Goal: Register for event/course

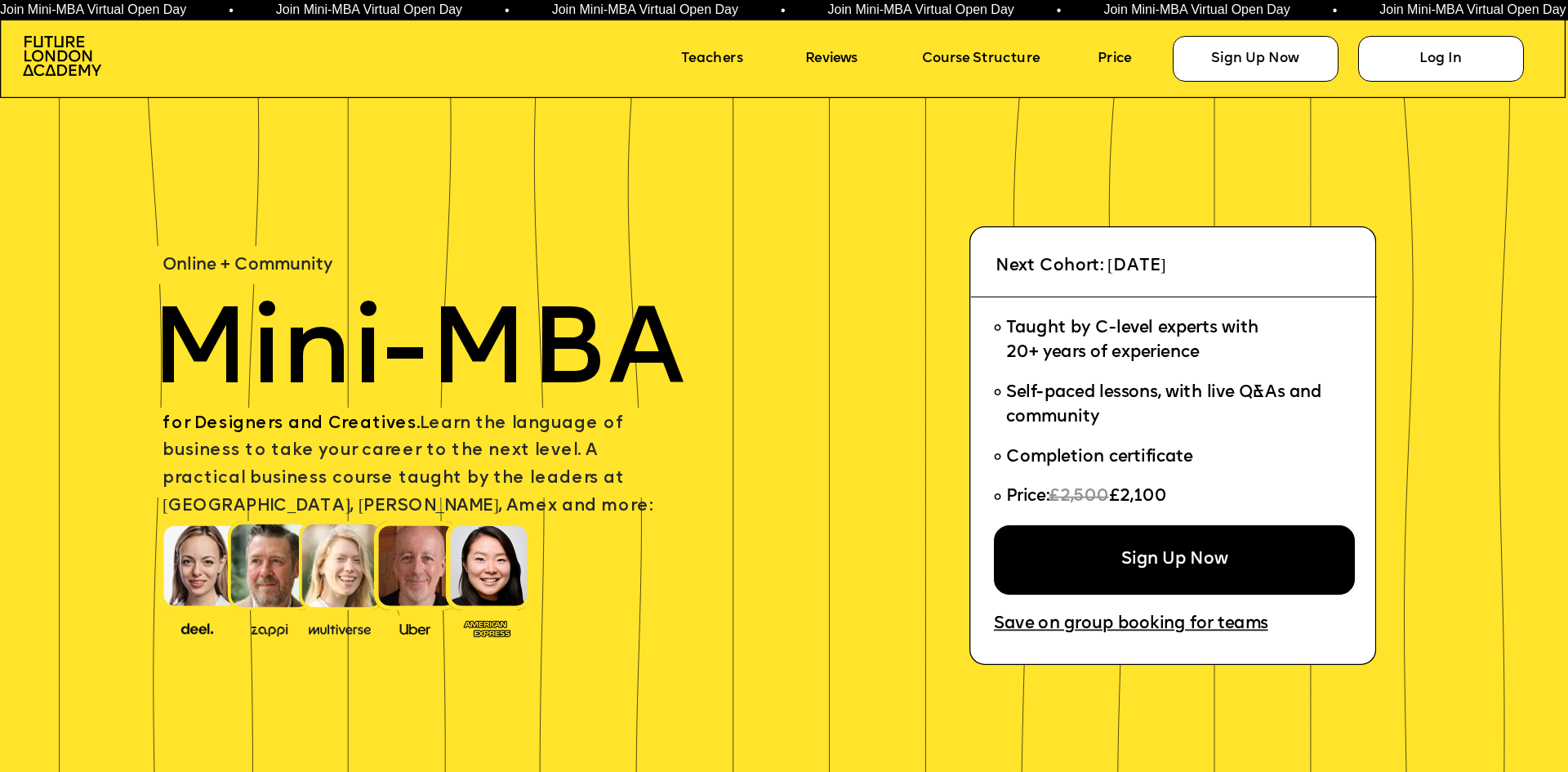
click at [275, 266] on span "Online + Community" at bounding box center [247, 266] width 170 height 17
drag, startPoint x: 114, startPoint y: 70, endPoint x: 0, endPoint y: 46, distance: 116.5
click at [0, 46] on icon at bounding box center [784, 38] width 1568 height 120
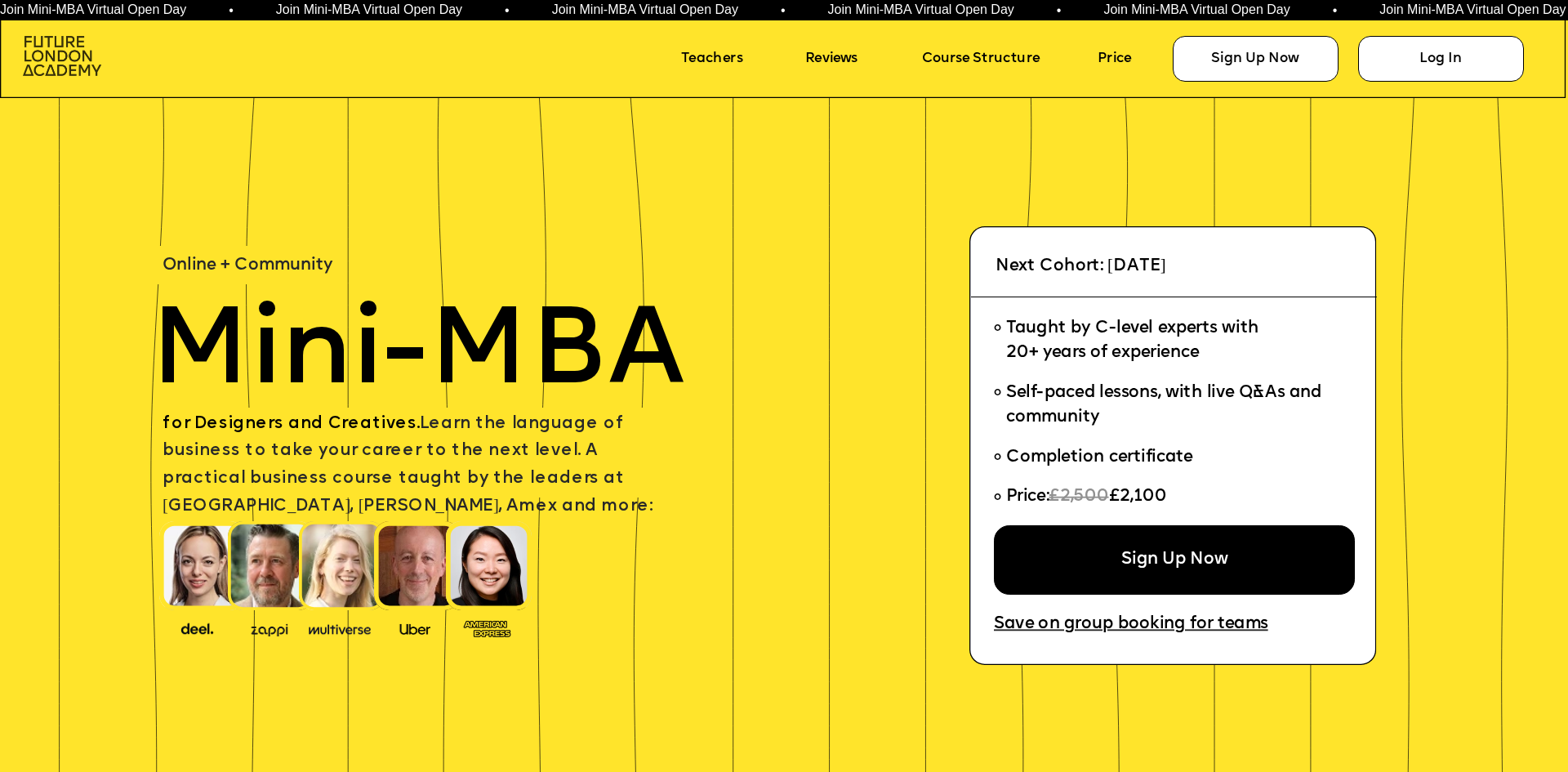
drag, startPoint x: 0, startPoint y: 41, endPoint x: 89, endPoint y: 70, distance: 93.6
click at [89, 70] on div "Sign Up Now Log In Course Structure Reviews Teachers Price" at bounding box center [784, 386] width 1568 height 772
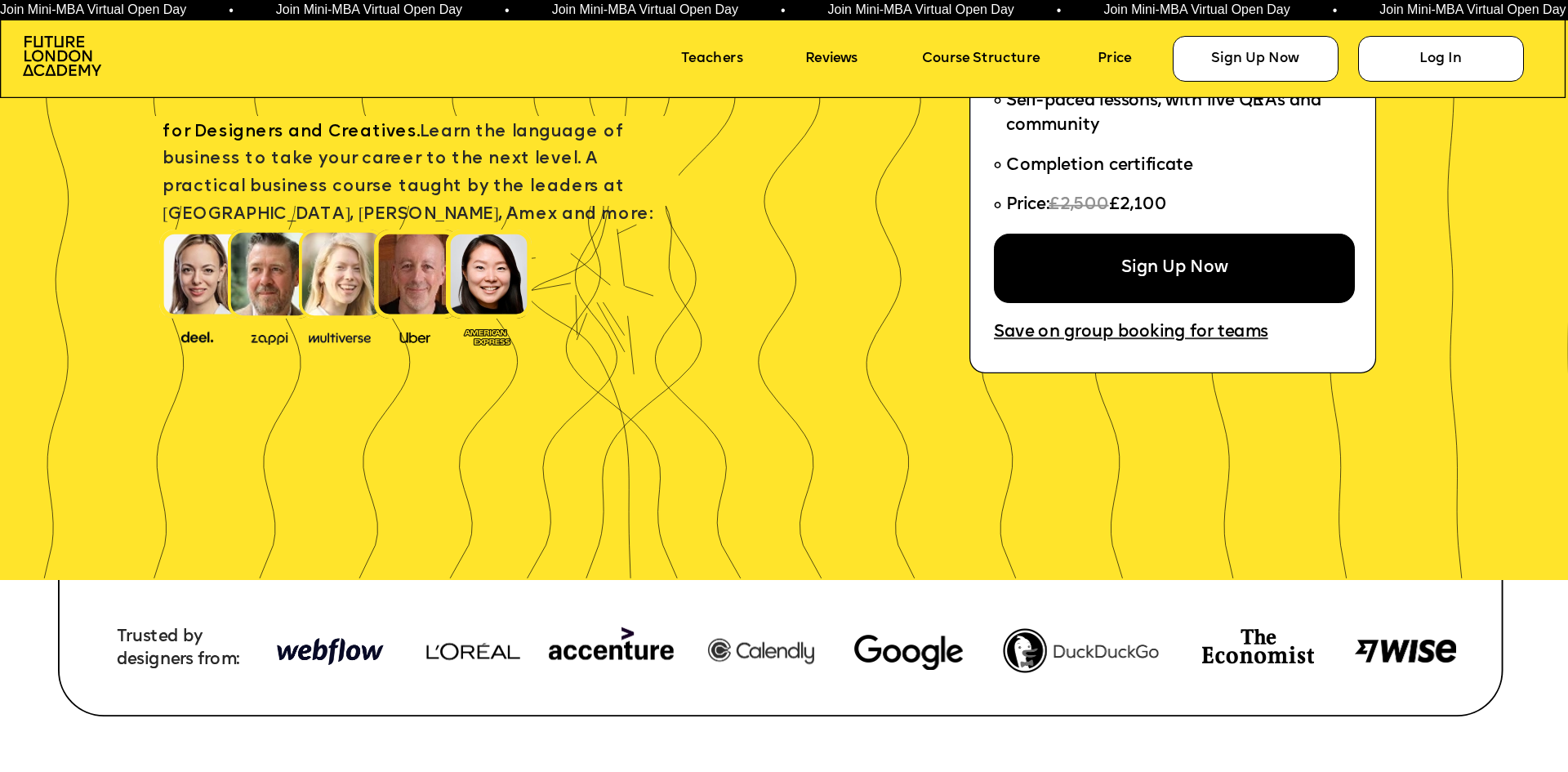
scroll to position [327, 0]
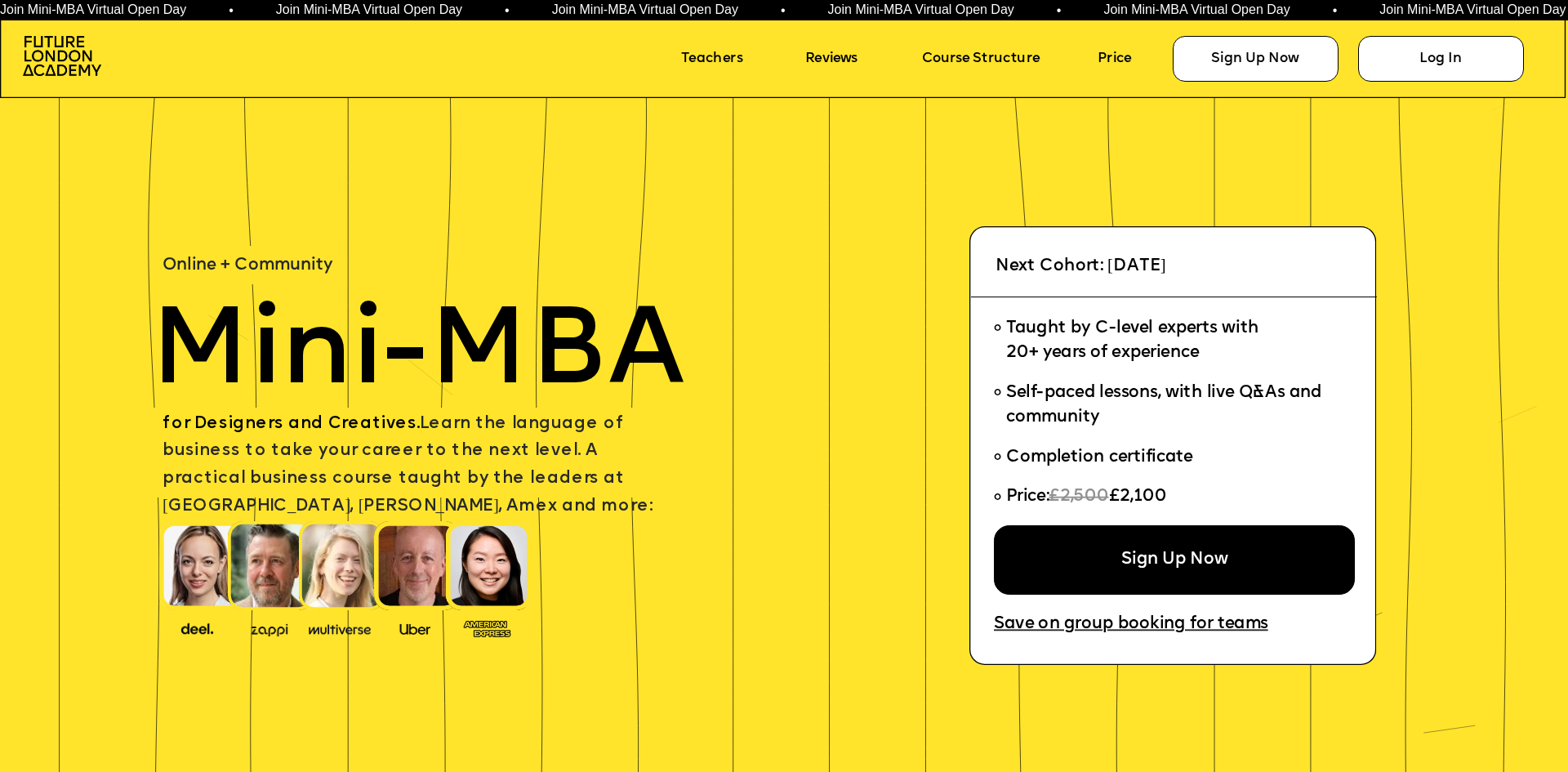
scroll to position [327, 0]
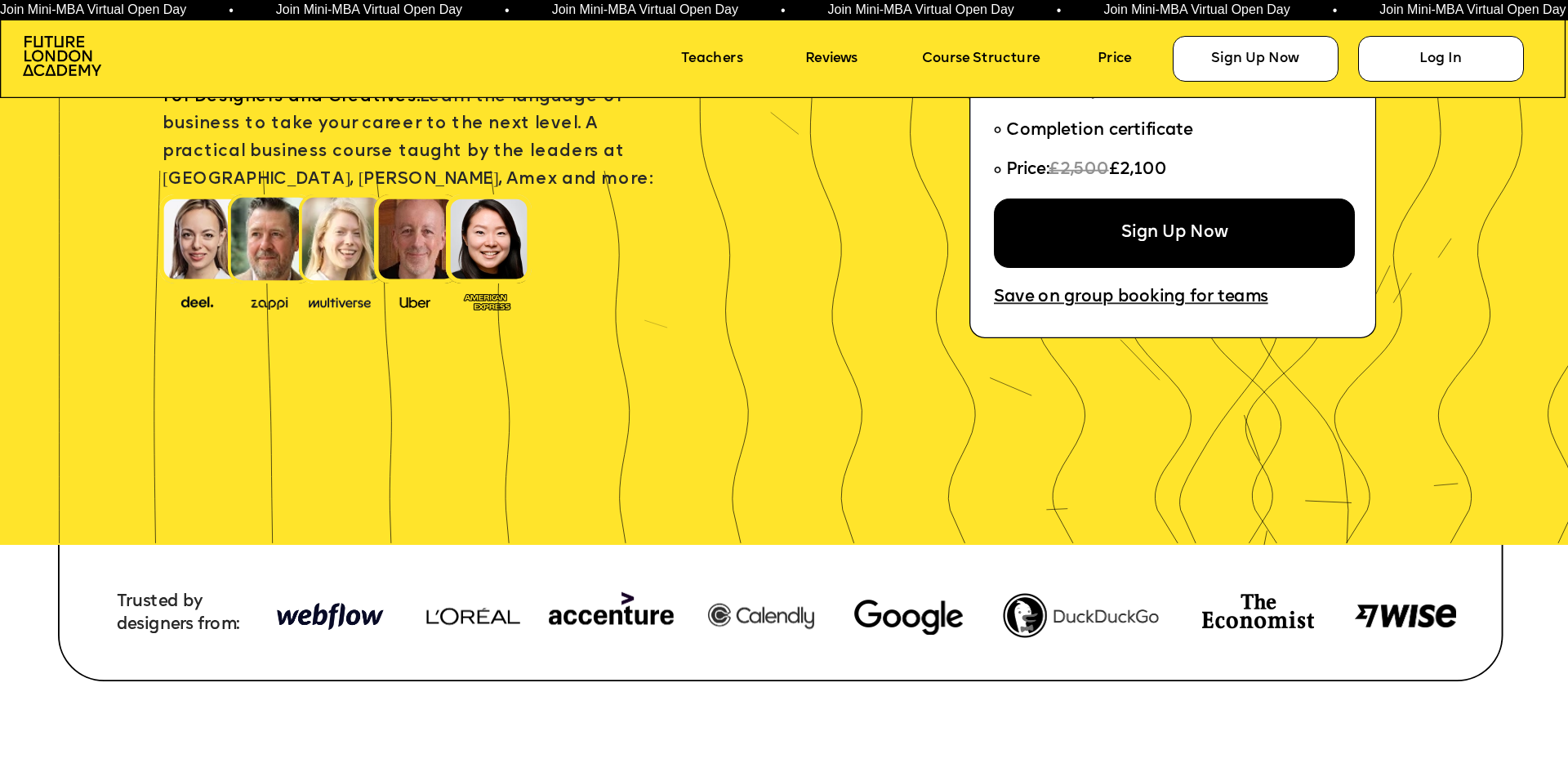
drag, startPoint x: 1275, startPoint y: 499, endPoint x: 1248, endPoint y: 501, distance: 27.1
